Goal: Transaction & Acquisition: Purchase product/service

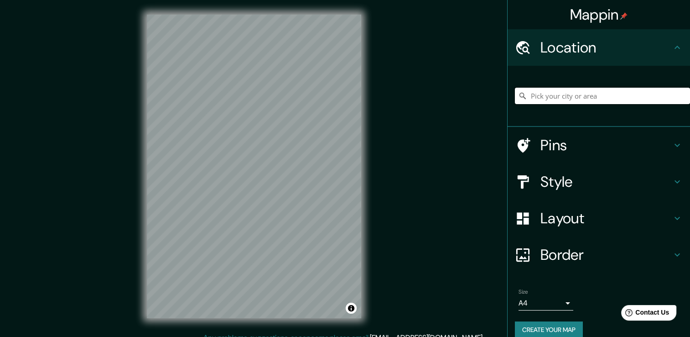
click at [576, 93] on input "Pick your city or area" at bounding box center [602, 96] width 175 height 16
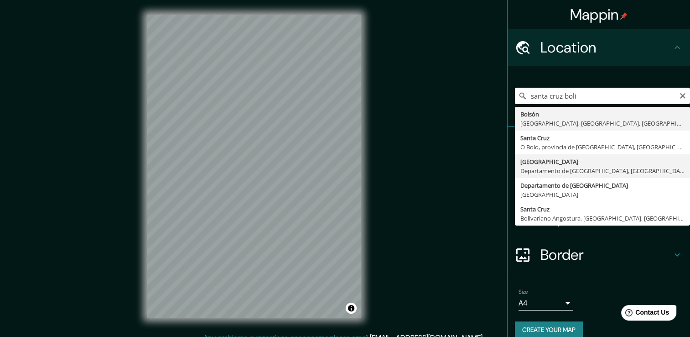
type input "[GEOGRAPHIC_DATA], [GEOGRAPHIC_DATA], [GEOGRAPHIC_DATA]"
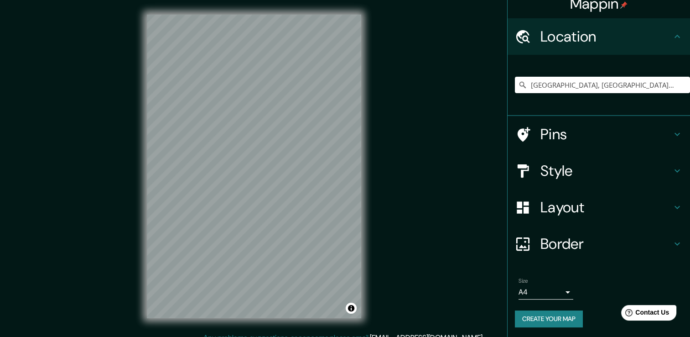
scroll to position [11, 0]
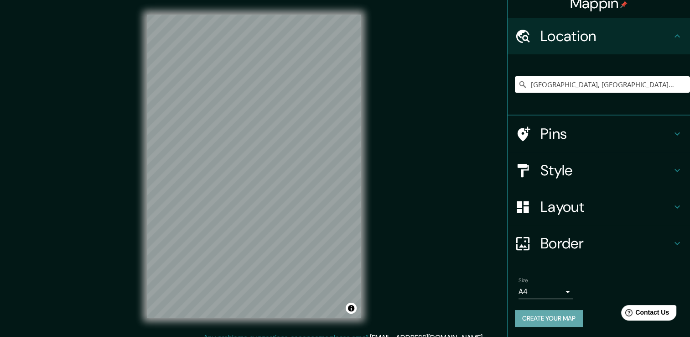
click at [534, 317] on button "Create your map" at bounding box center [549, 318] width 68 height 17
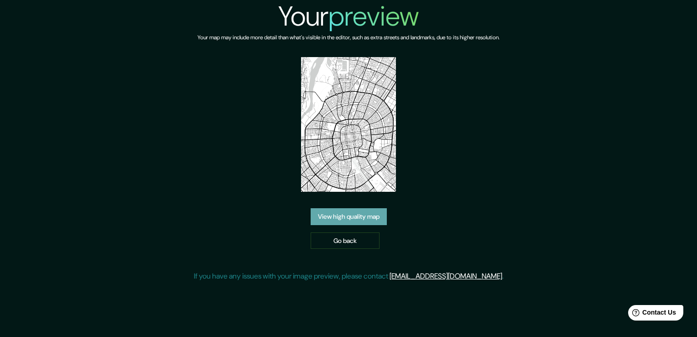
click at [367, 214] on link "View high quality map" at bounding box center [349, 216] width 76 height 17
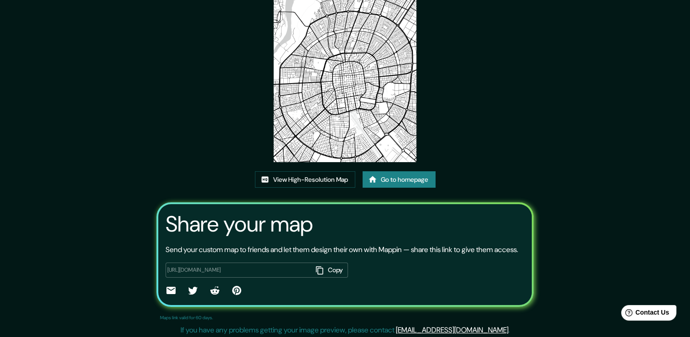
scroll to position [93, 0]
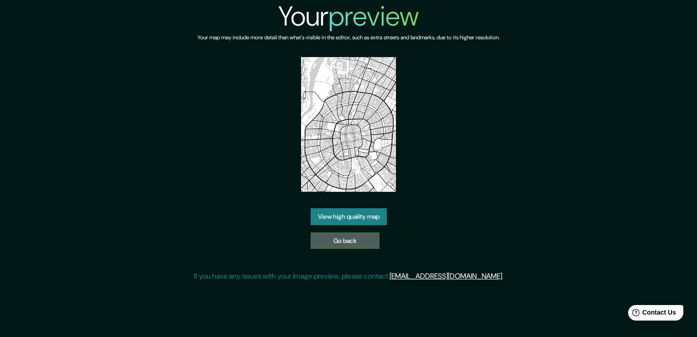
click at [339, 240] on link "Go back" at bounding box center [345, 240] width 69 height 17
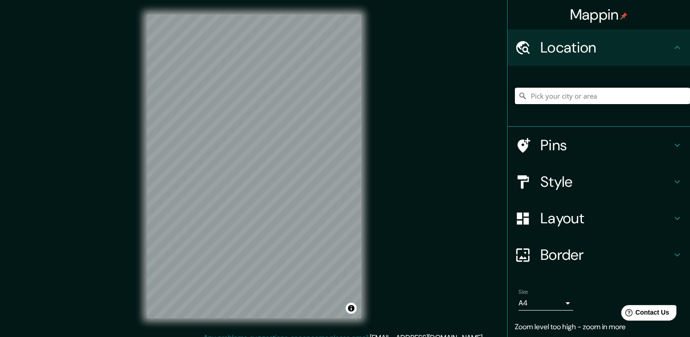
click at [575, 94] on input "Pick your city or area" at bounding box center [602, 96] width 175 height 16
type input "[GEOGRAPHIC_DATA], [GEOGRAPHIC_DATA], [GEOGRAPHIC_DATA]"
